Goal: Transaction & Acquisition: Purchase product/service

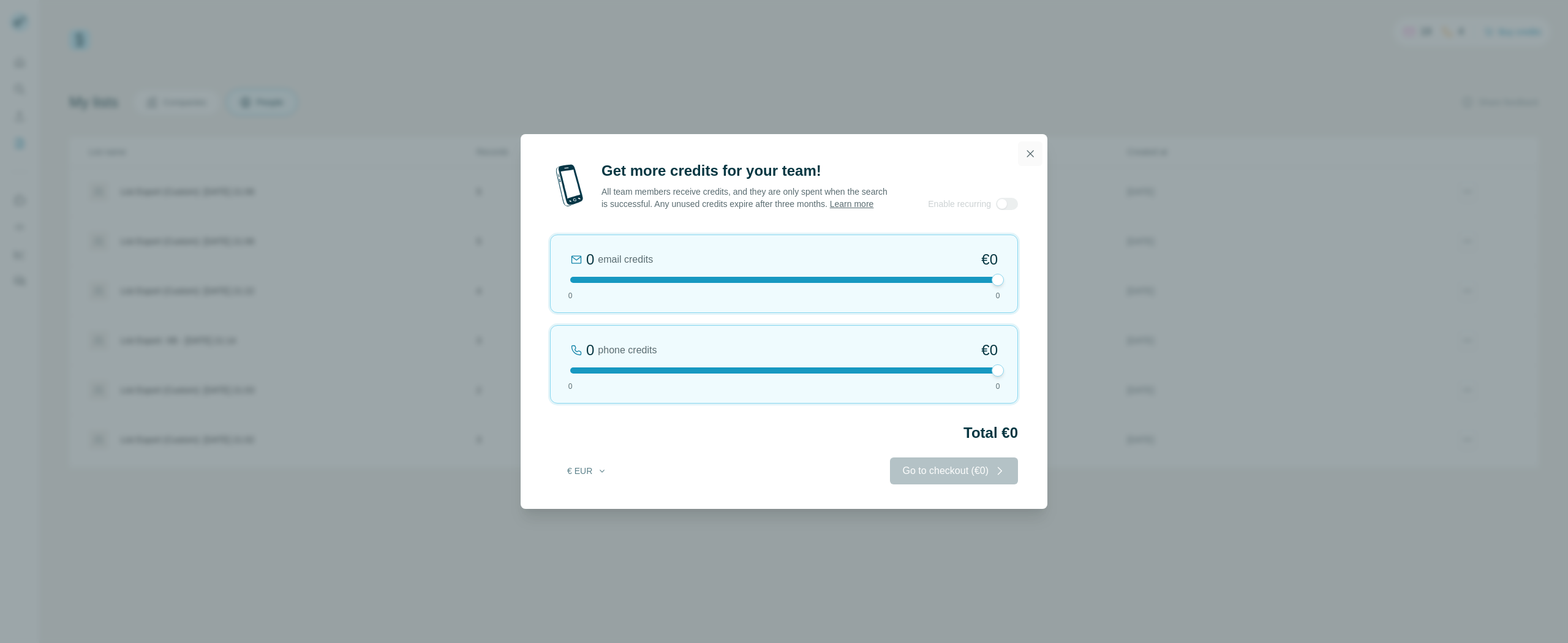
click at [1036, 144] on button "button" at bounding box center [1030, 154] width 25 height 25
drag, startPoint x: 582, startPoint y: 287, endPoint x: 657, endPoint y: 291, distance: 75.1
click at [657, 291] on div "0 email credits €0 0 0" at bounding box center [783, 273] width 468 height 78
click at [833, 283] on div at bounding box center [784, 280] width 428 height 6
click at [646, 291] on div "0 email credits €0 0 0" at bounding box center [783, 273] width 468 height 78
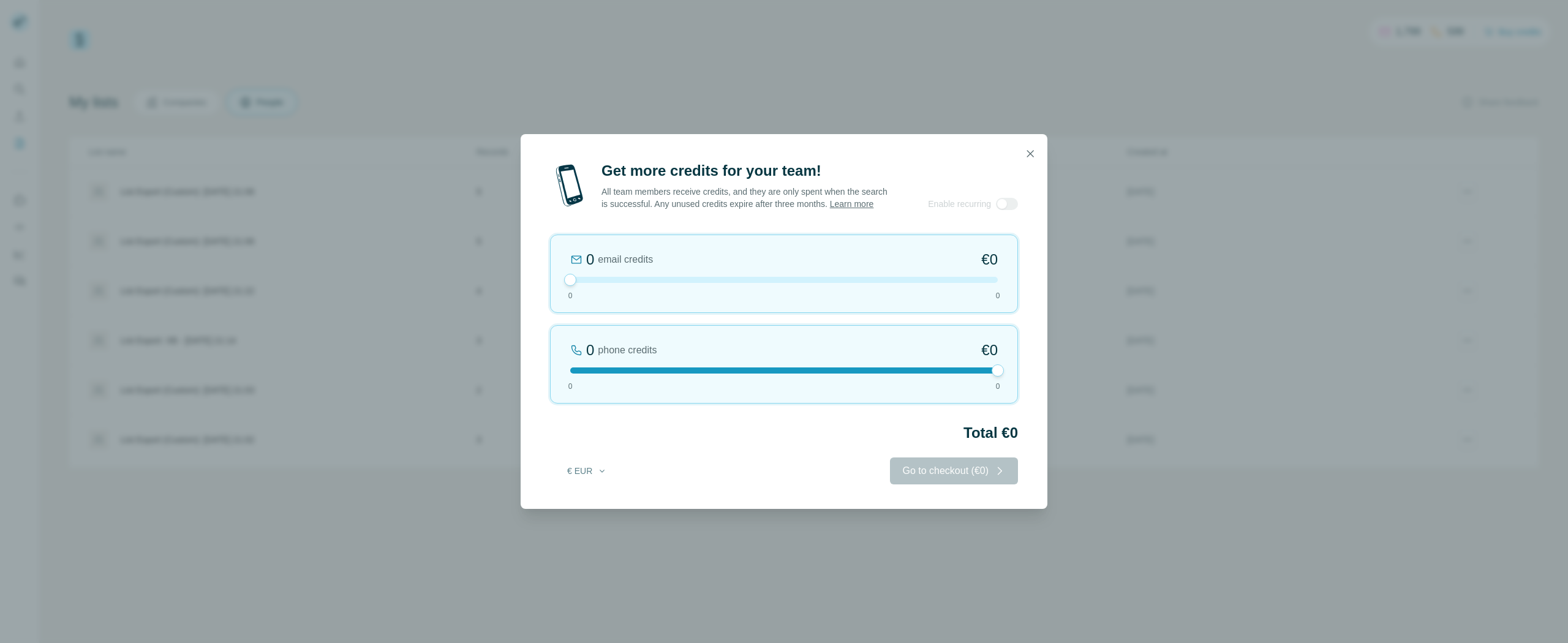
click at [670, 283] on div at bounding box center [784, 280] width 428 height 6
drag, startPoint x: 570, startPoint y: 284, endPoint x: 785, endPoint y: 291, distance: 215.1
click at [791, 291] on div "0 email credits €0 0 0" at bounding box center [783, 273] width 468 height 78
drag, startPoint x: 611, startPoint y: 376, endPoint x: 622, endPoint y: 378, distance: 11.2
click at [611, 373] on div at bounding box center [784, 371] width 428 height 6
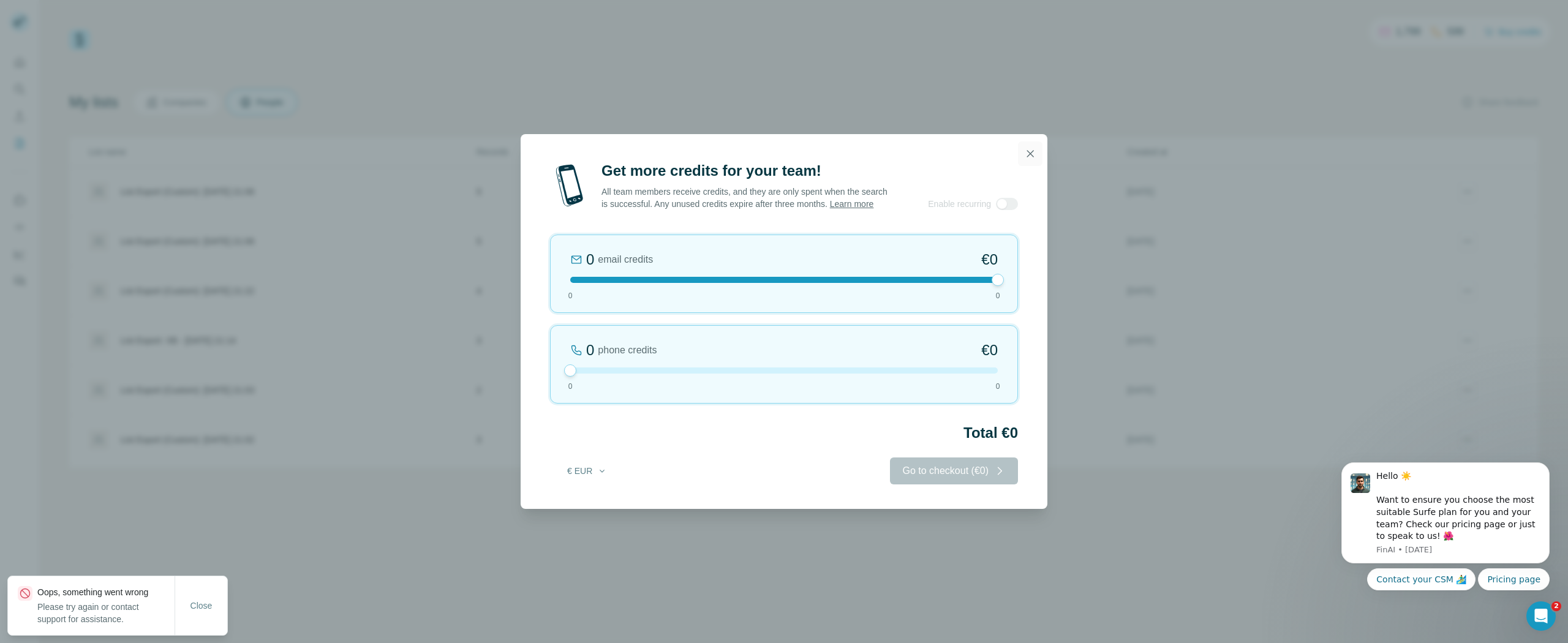
click at [1030, 149] on icon "button" at bounding box center [1030, 153] width 12 height 12
